Goal: Find specific page/section: Find specific page/section

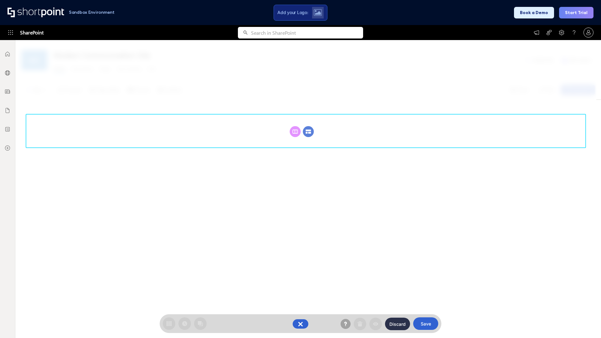
click at [308, 131] on circle at bounding box center [308, 131] width 11 height 11
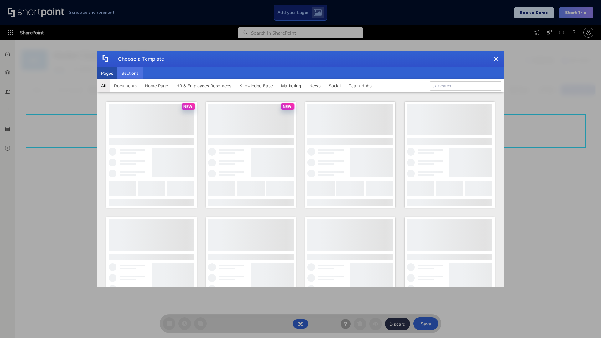
click at [130, 73] on button "Sections" at bounding box center [129, 73] width 25 height 13
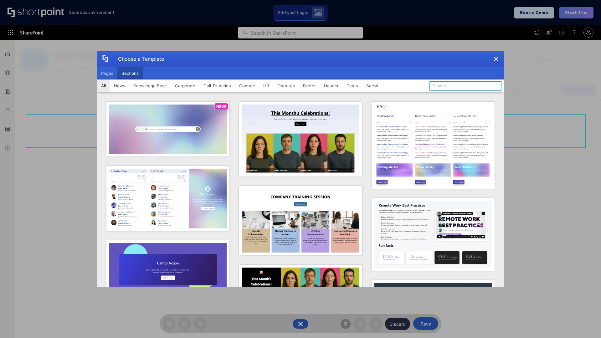
type input "Healthcare Header"
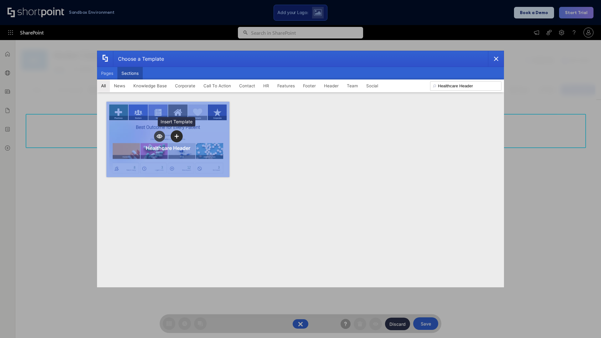
click at [176, 136] on icon "template selector" at bounding box center [176, 136] width 4 height 4
